Goal: Check status: Check status

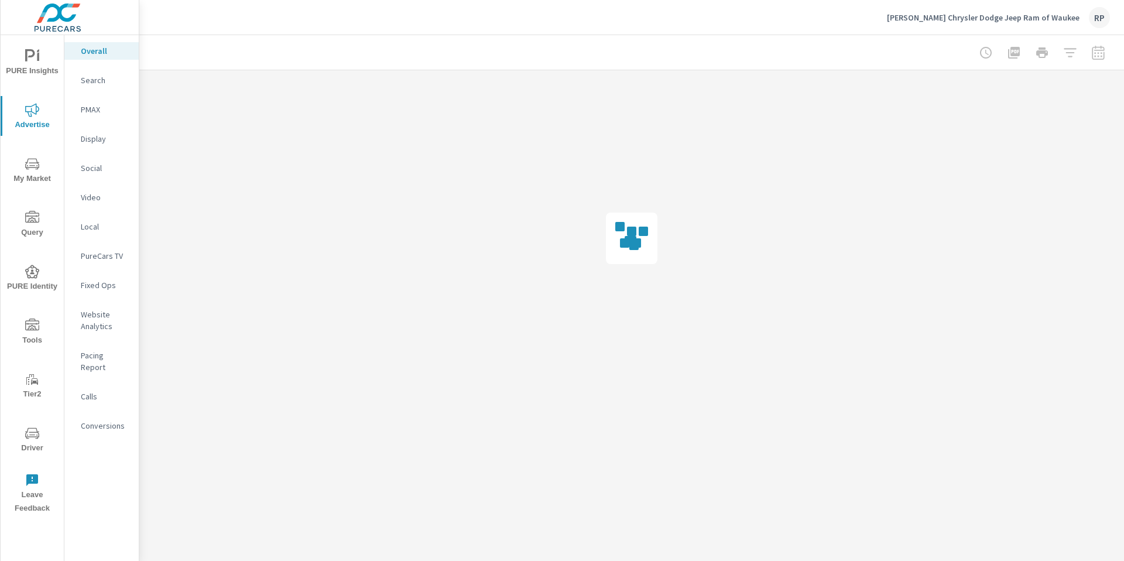
drag, startPoint x: 102, startPoint y: 186, endPoint x: 101, endPoint y: 179, distance: 6.5
click at [101, 180] on nav "Overall Search PMAX Display Social Video Local PureCars TV Fixed Ops Website An…" at bounding box center [101, 243] width 74 height 416
click at [98, 173] on p "Social" at bounding box center [105, 168] width 49 height 12
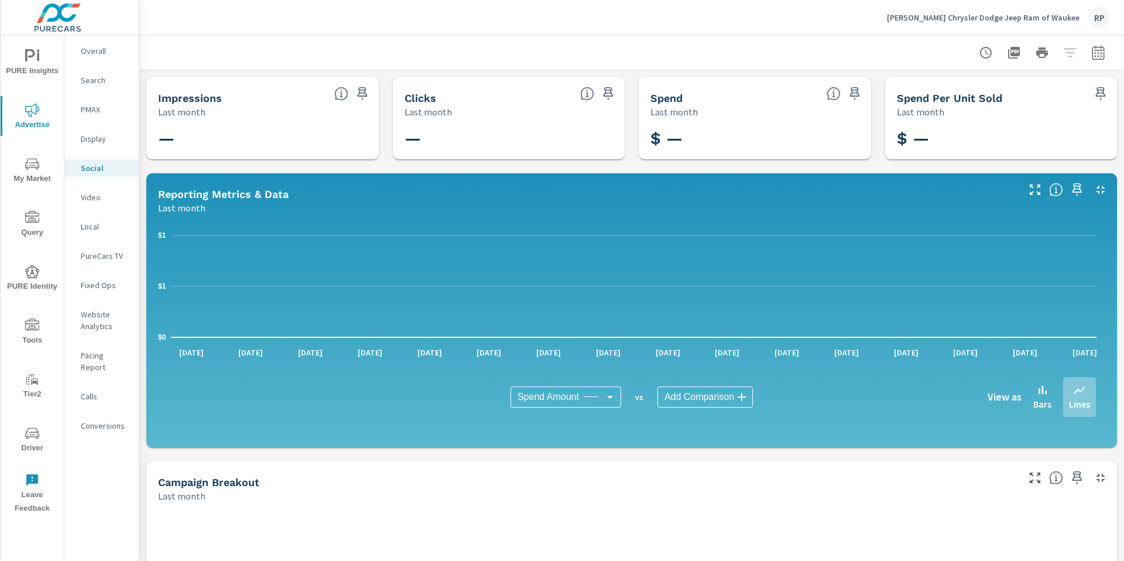
click at [1084, 66] on div at bounding box center [631, 52] width 957 height 35
click at [1092, 59] on icon "button" at bounding box center [1098, 52] width 12 height 14
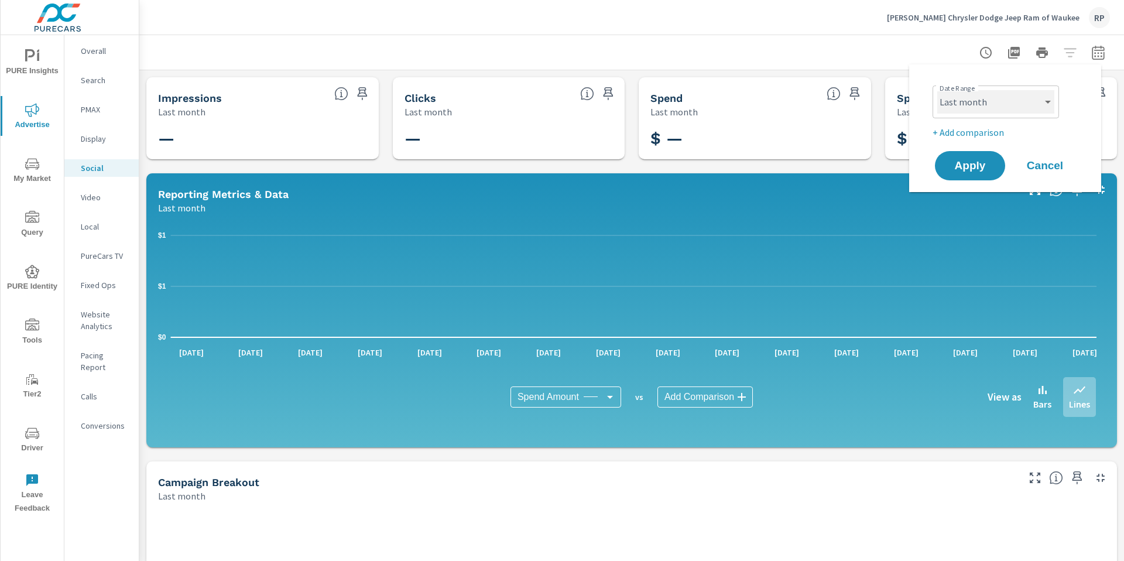
click at [938, 106] on select "Custom Yesterday Last week Last 7 days Last 14 days Last 30 days Last 45 days L…" at bounding box center [995, 101] width 117 height 23
click at [937, 90] on select "Custom Yesterday Last week Last 7 days Last 14 days Last 30 days Last 45 days L…" at bounding box center [995, 101] width 117 height 23
select select "Month to date"
click at [978, 169] on span "Apply" at bounding box center [970, 165] width 48 height 11
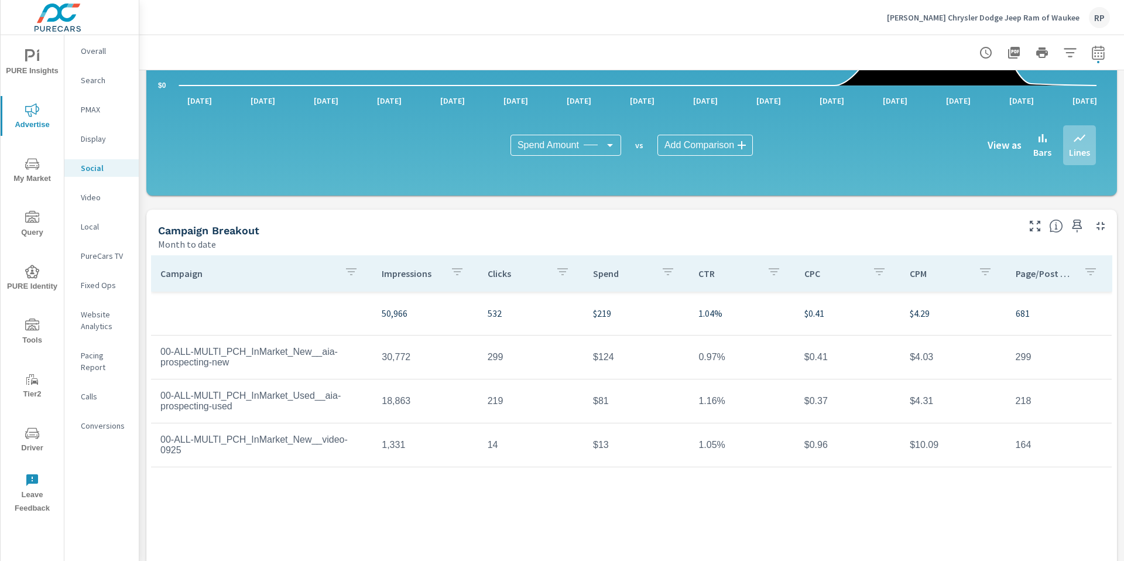
scroll to position [252, 0]
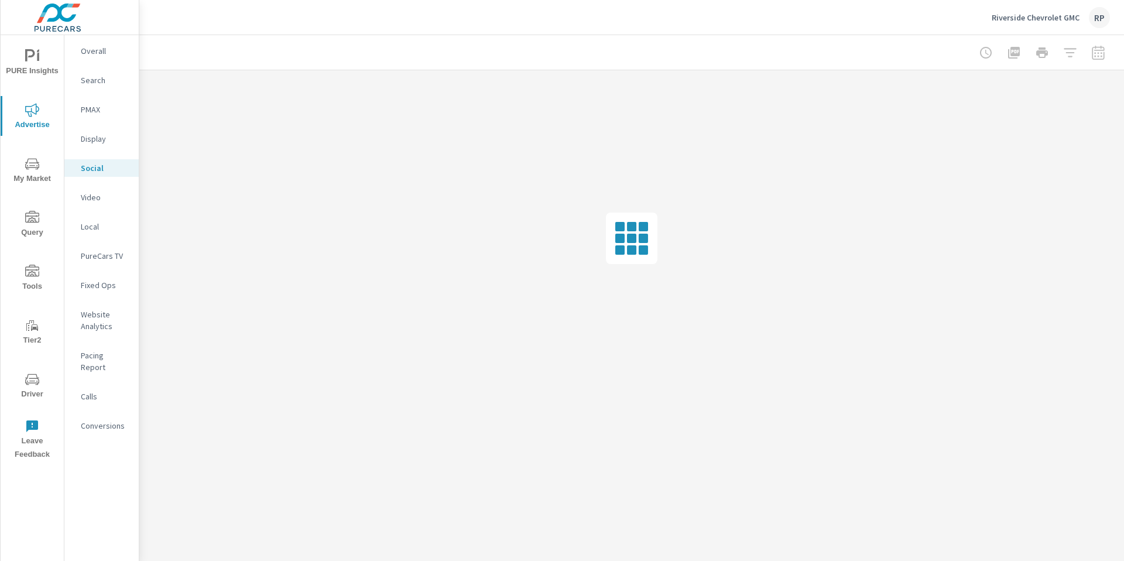
click at [1069, 18] on p "Riverside Chevrolet GMC" at bounding box center [1036, 17] width 88 height 11
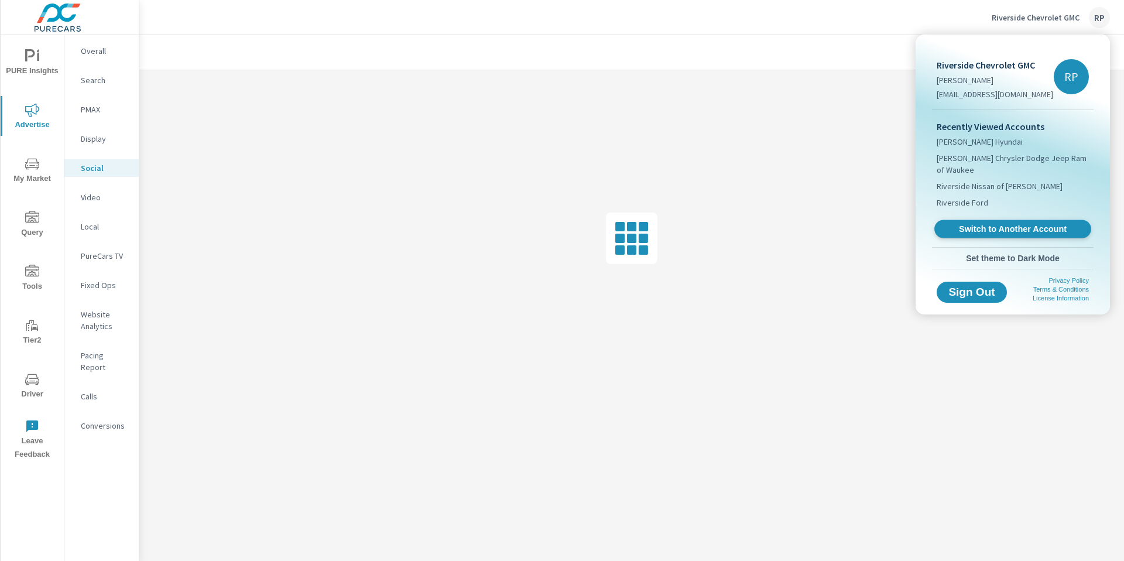
click at [1041, 224] on span "Switch to Another Account" at bounding box center [1012, 229] width 143 height 11
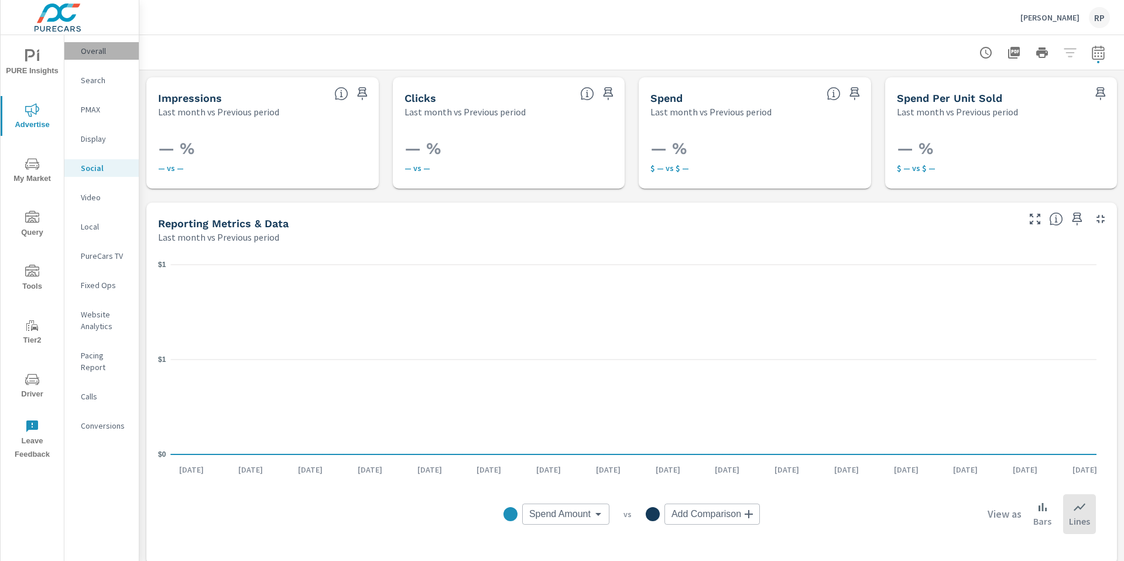
click at [102, 57] on div "Overall" at bounding box center [101, 51] width 74 height 18
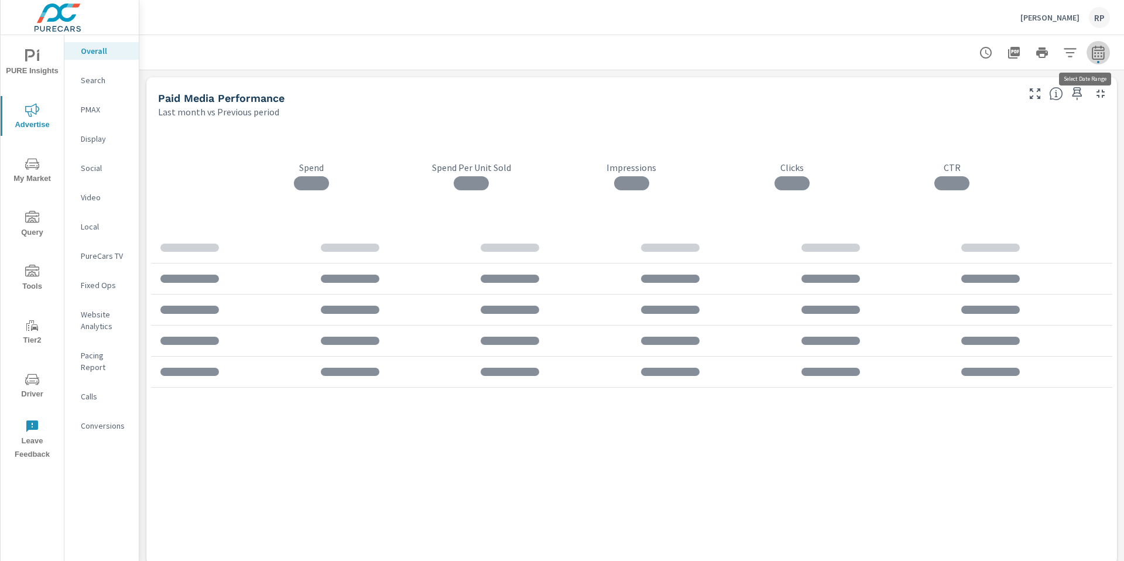
click at [1092, 52] on icon "button" at bounding box center [1098, 53] width 14 height 14
select select "Last month"
select select "Previous period"
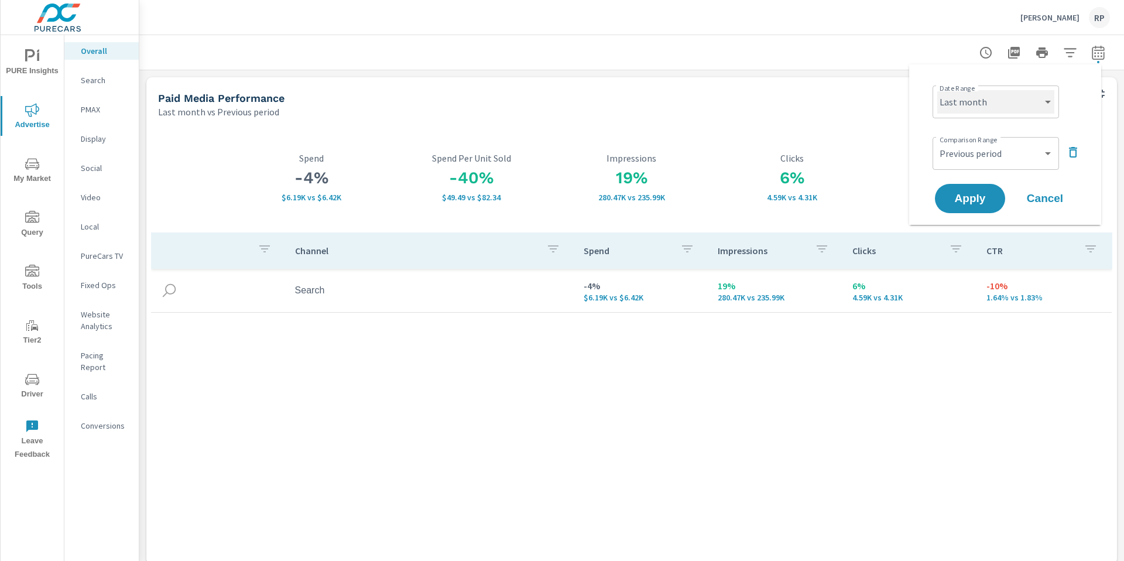
click at [1002, 99] on select "Custom Yesterday Last week Last 7 days Last 14 days Last 30 days Last 45 days L…" at bounding box center [995, 101] width 117 height 23
click at [937, 90] on select "Custom Yesterday Last week Last 7 days Last 14 days Last 30 days Last 45 days L…" at bounding box center [995, 101] width 117 height 23
select select "Month to date"
click at [971, 216] on div "Date Range Custom Yesterday Last week Last 7 days Last 14 days Last 30 days Las…" at bounding box center [1005, 144] width 192 height 160
click at [973, 193] on span "Apply" at bounding box center [970, 198] width 48 height 11
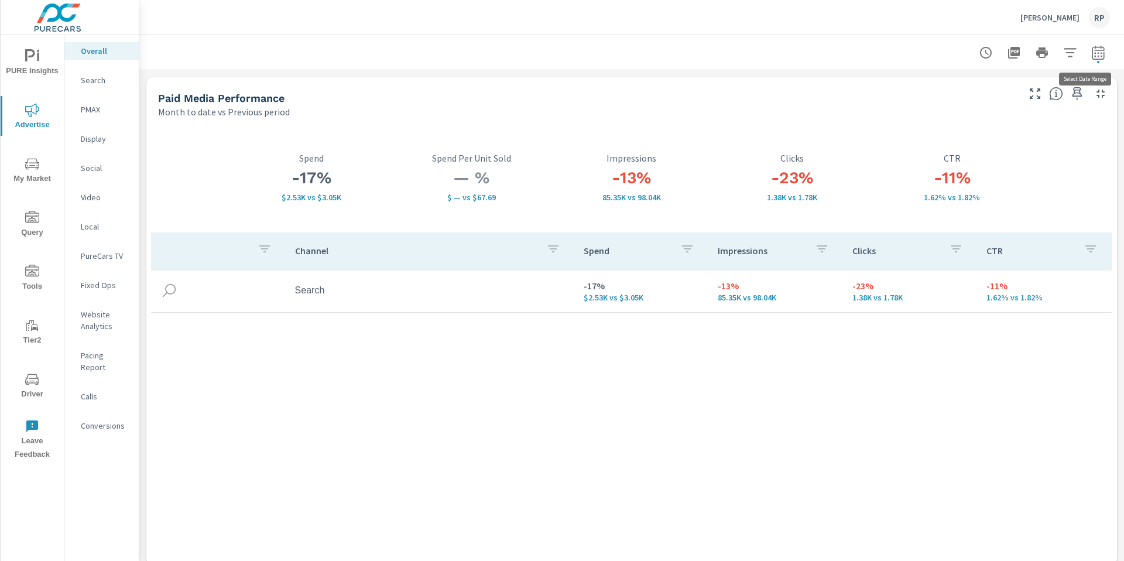
click at [1099, 50] on button "button" at bounding box center [1097, 52] width 23 height 23
select select "Month to date"
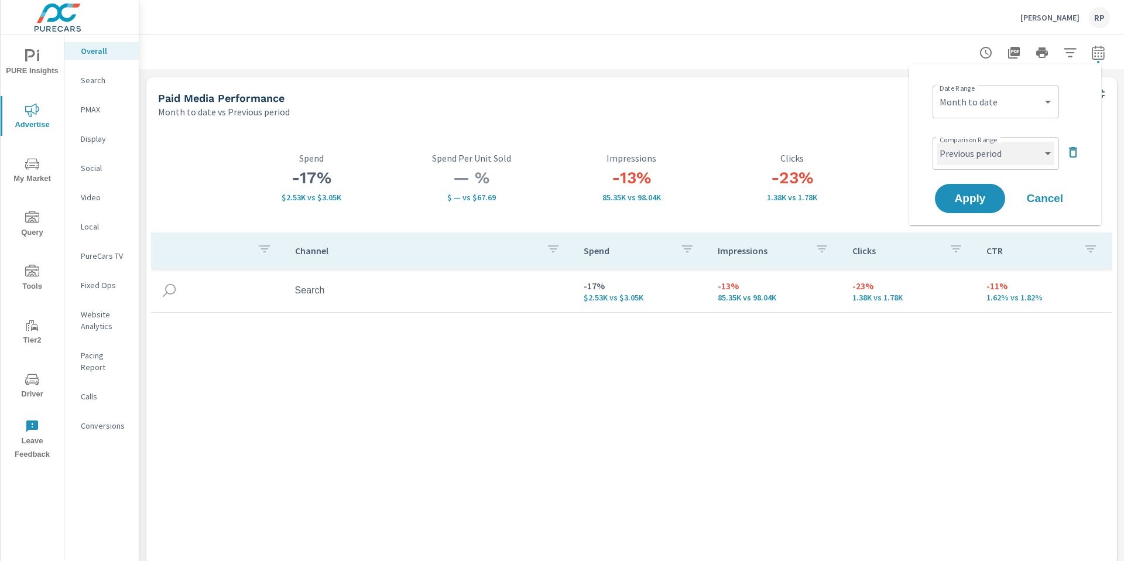
click at [1011, 156] on select "Custom Previous period Previous month Previous year" at bounding box center [995, 153] width 117 height 23
click at [937, 142] on select "Custom Previous period Previous month Previous year" at bounding box center [995, 153] width 117 height 23
select select "custom"
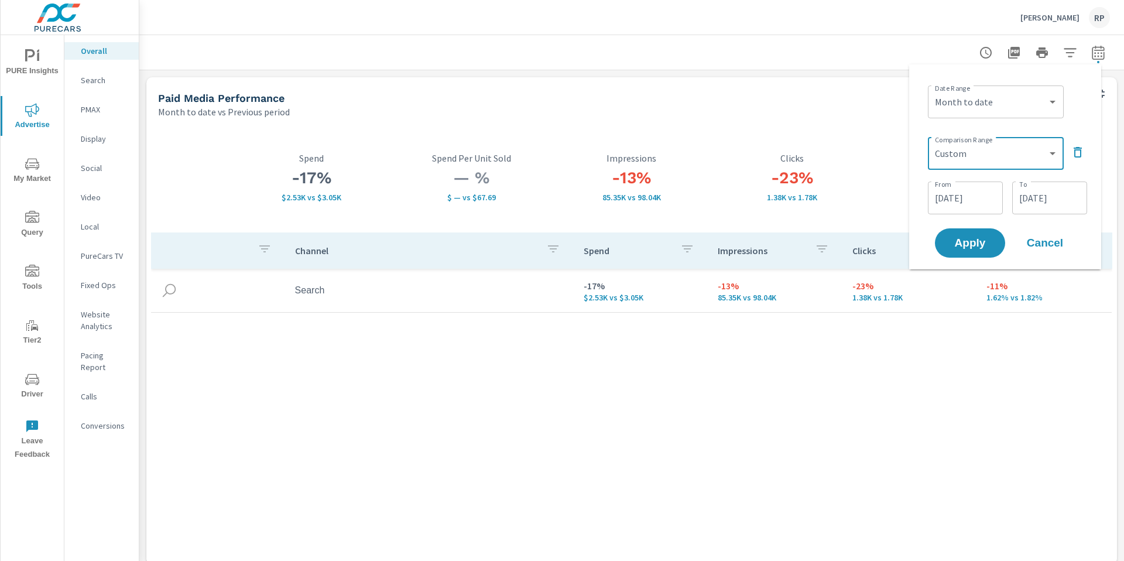
click at [966, 193] on input "08/17/2025" at bounding box center [966, 197] width 66 height 23
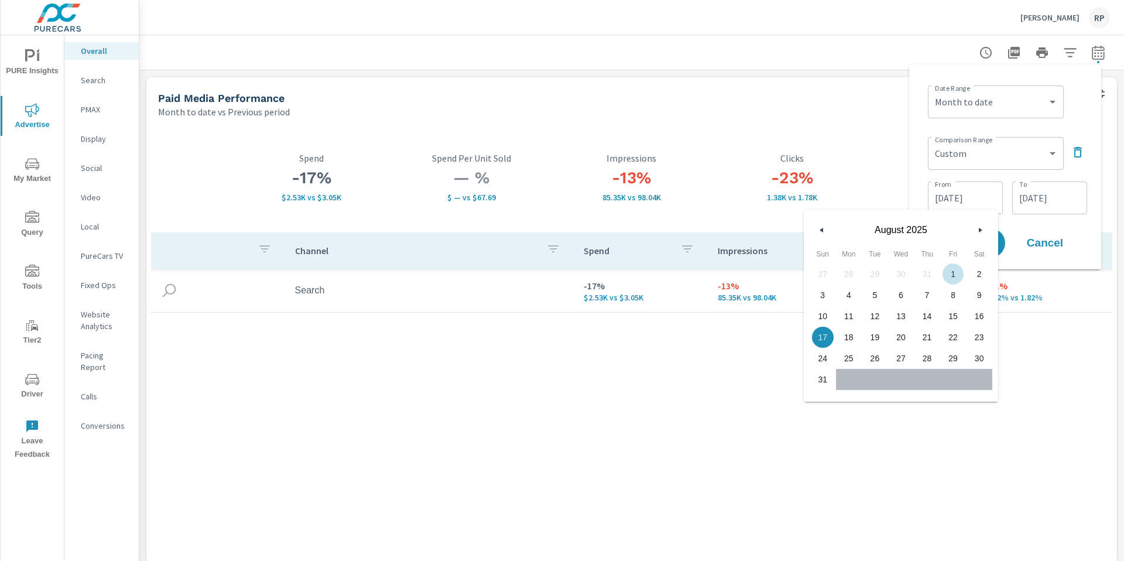
click at [944, 274] on span "1" at bounding box center [953, 273] width 26 height 15
type input "08/01/2025"
click at [1072, 196] on input "08/31/2025" at bounding box center [1050, 197] width 66 height 23
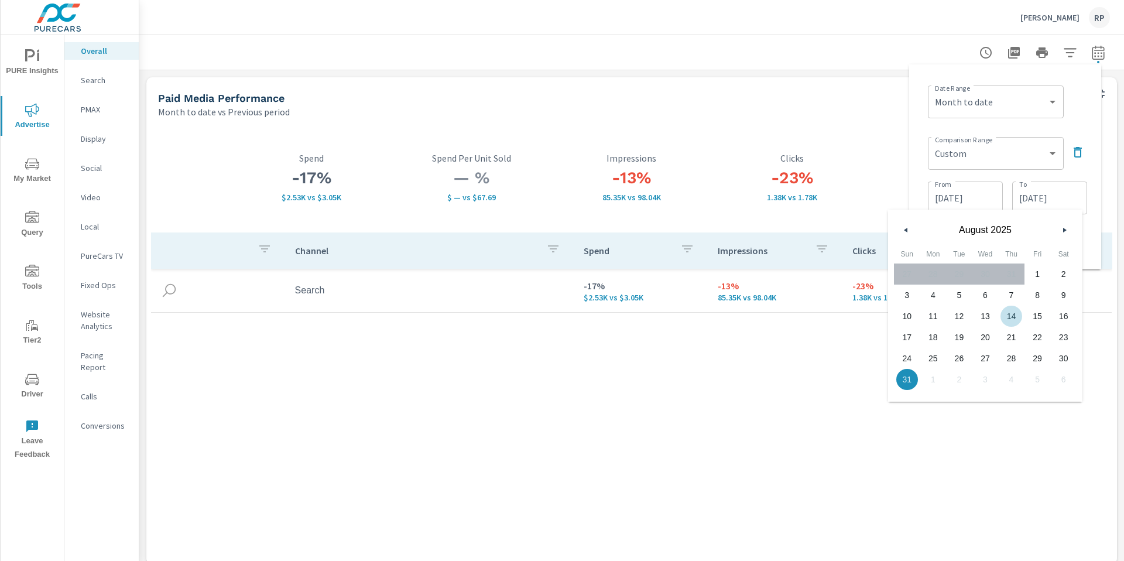
click at [1013, 318] on span "14" at bounding box center [1011, 315] width 26 height 15
type input "08/14/2025"
click at [1088, 115] on div "Date Range Custom Yesterday Last week Last 7 days Last 14 days Last 30 days Las…" at bounding box center [1004, 167] width 173 height 186
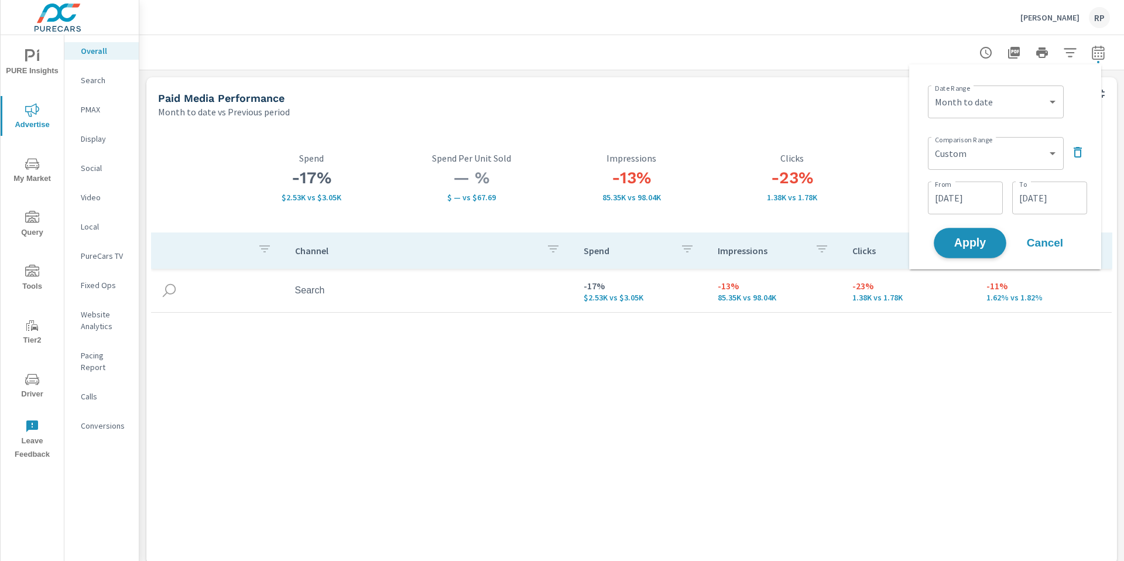
click at [981, 242] on span "Apply" at bounding box center [970, 243] width 48 height 11
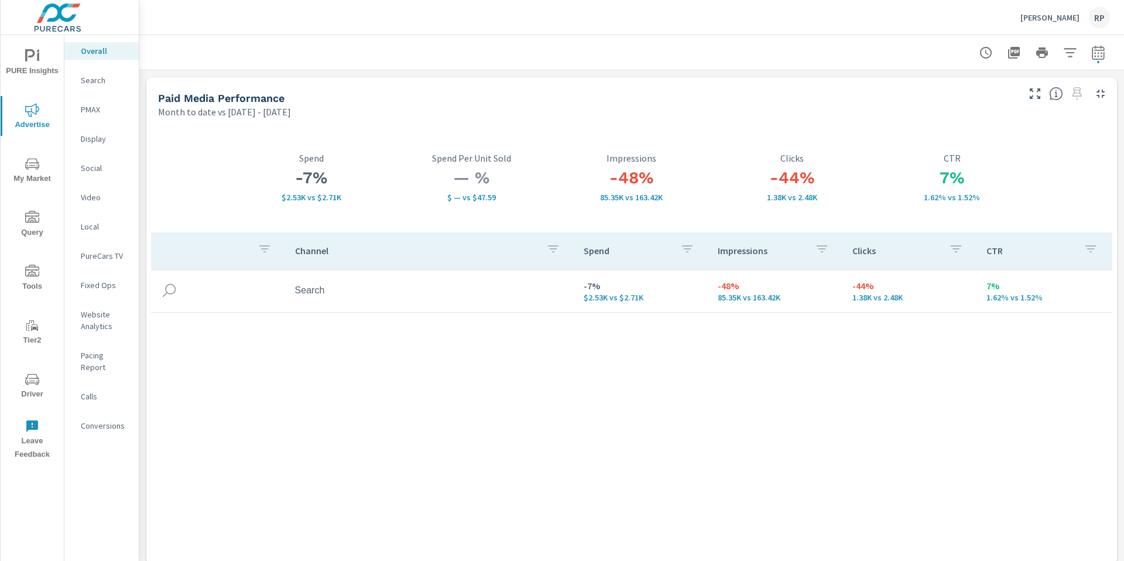
click at [39, 380] on icon "nav menu" at bounding box center [32, 378] width 14 height 11
